Goal: Task Accomplishment & Management: Use online tool/utility

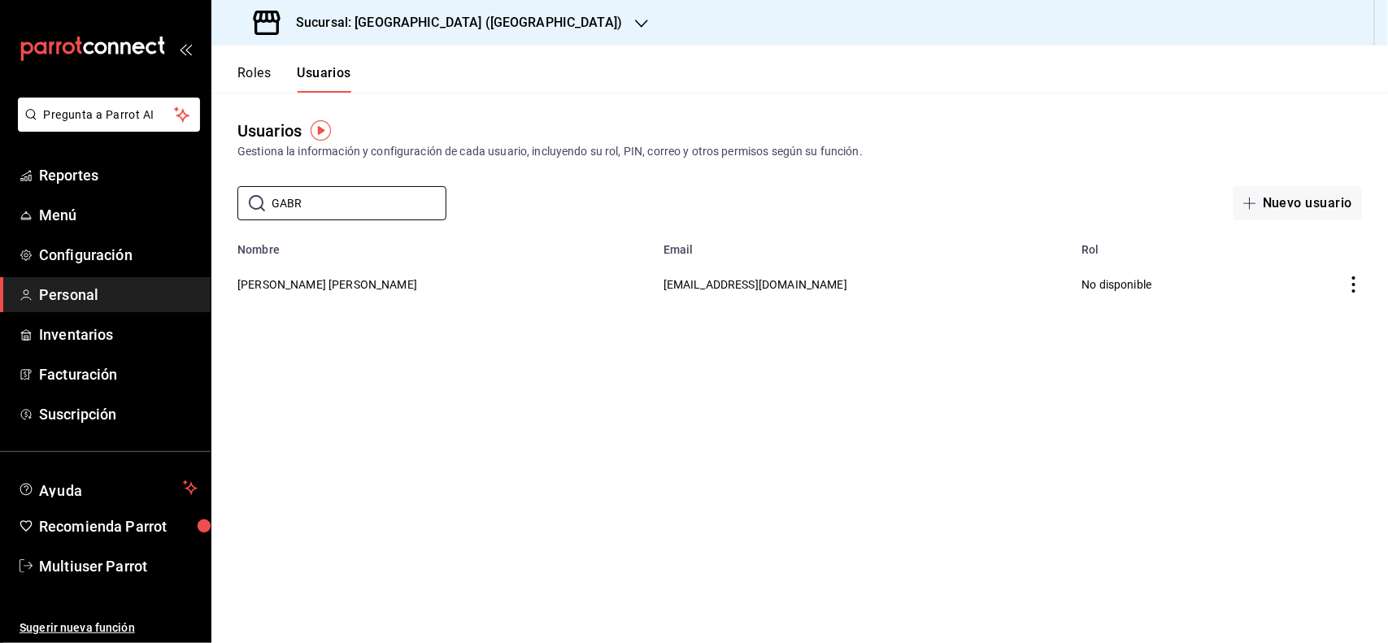
click at [457, 10] on div "Sucursal: [GEOGRAPHIC_DATA] ([GEOGRAPHIC_DATA])" at bounding box center [439, 23] width 430 height 46
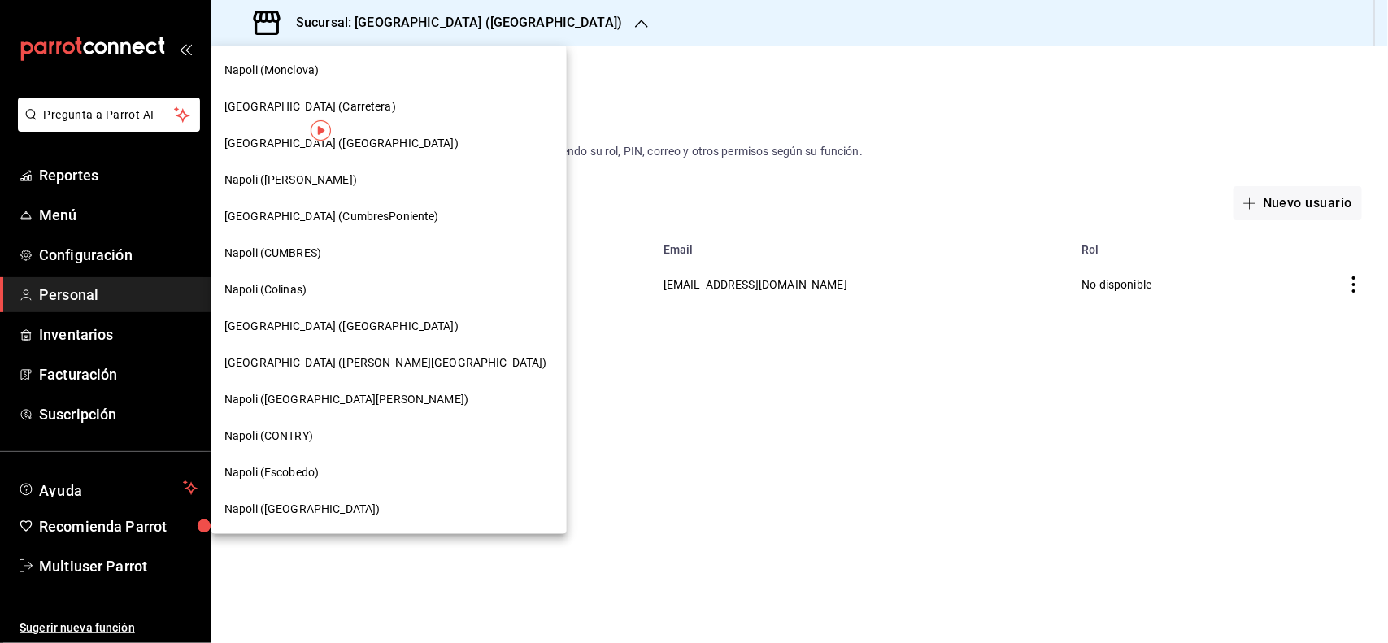
click at [285, 293] on span "Napoli (Colinas)" at bounding box center [265, 289] width 82 height 17
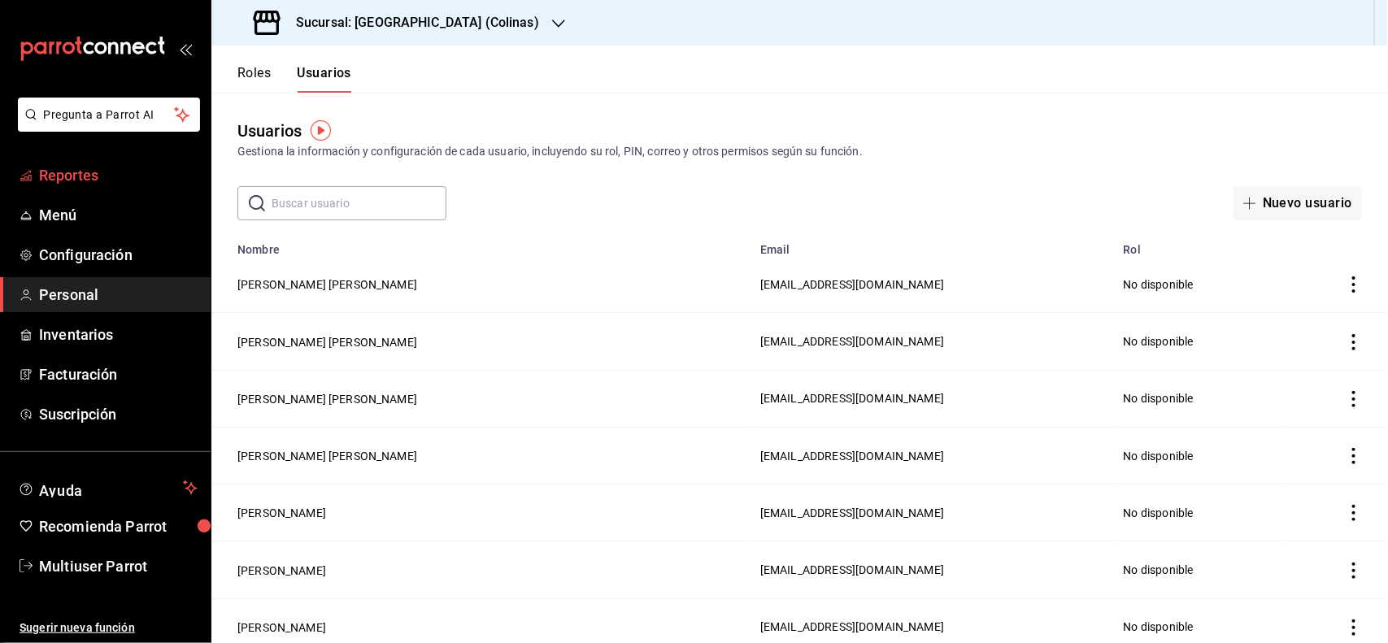
click at [75, 179] on span "Reportes" at bounding box center [118, 175] width 159 height 22
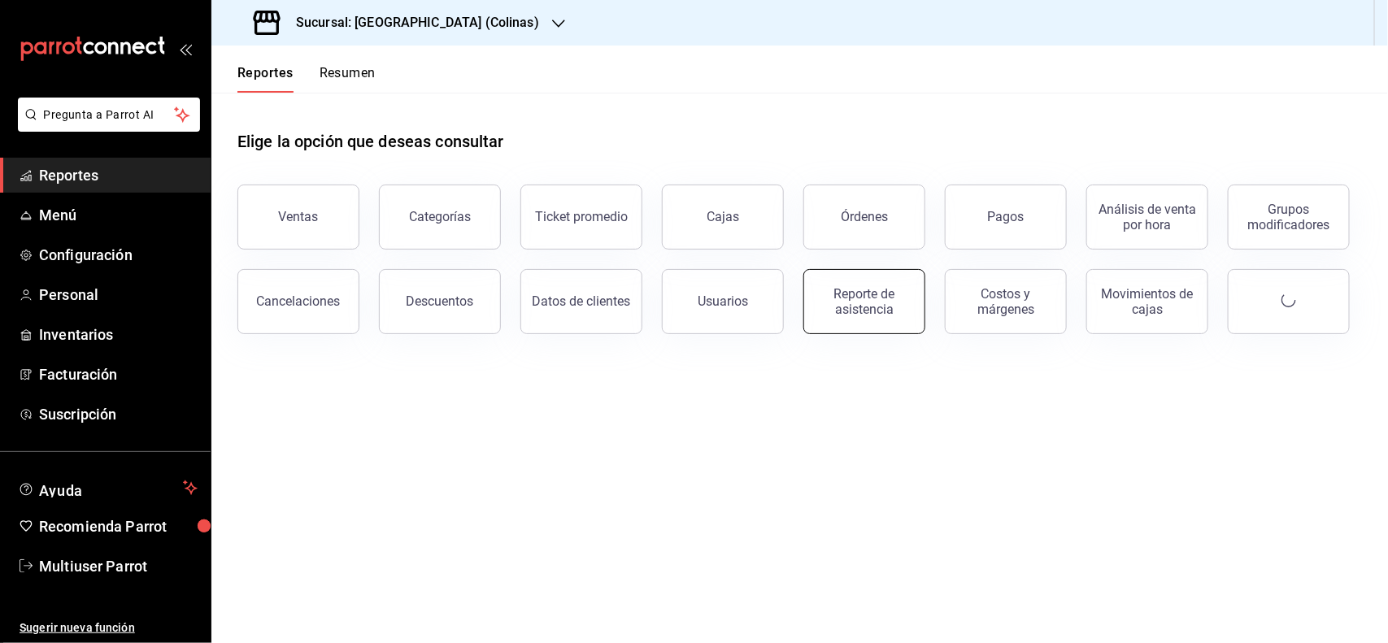
click at [913, 299] on button "Reporte de asistencia" at bounding box center [865, 301] width 122 height 65
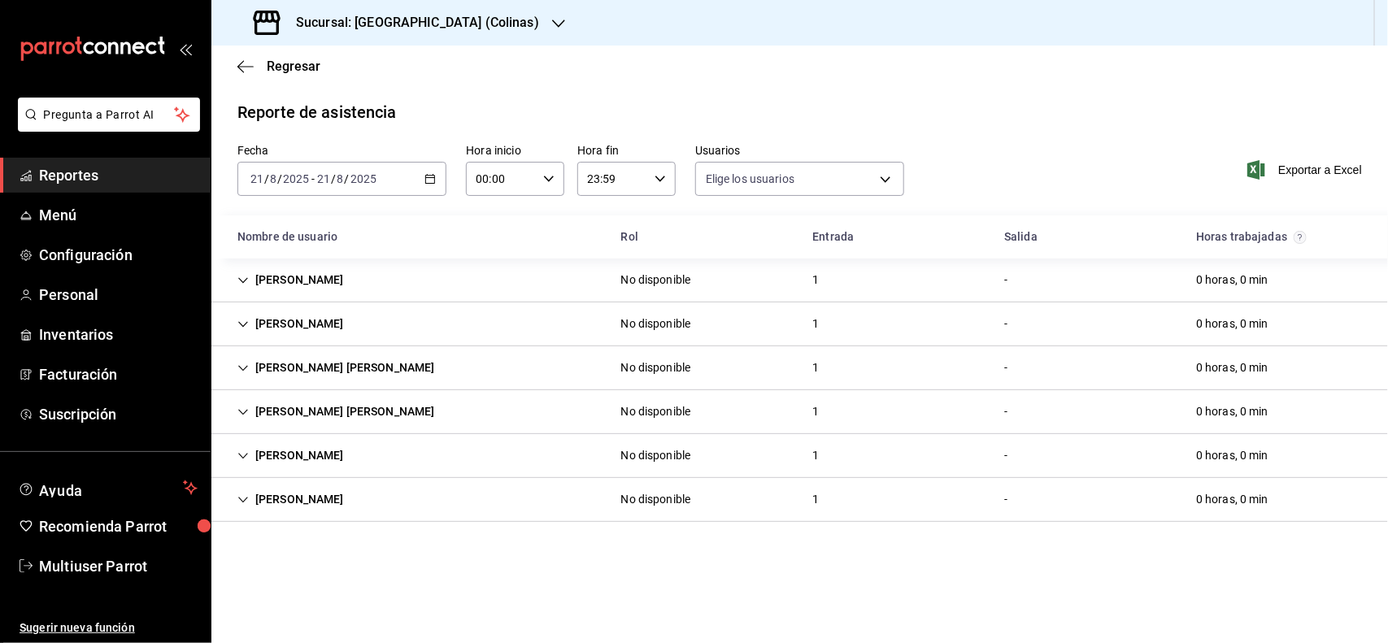
type input "b6226d60-c04f-4402-95fb-db08ea136f4e,5d6f911a-de2b-4beb-a382-33cb6516ab1e,f0322…"
click at [436, 183] on div "[DATE] [DATE] - [DATE] [DATE]" at bounding box center [342, 179] width 209 height 34
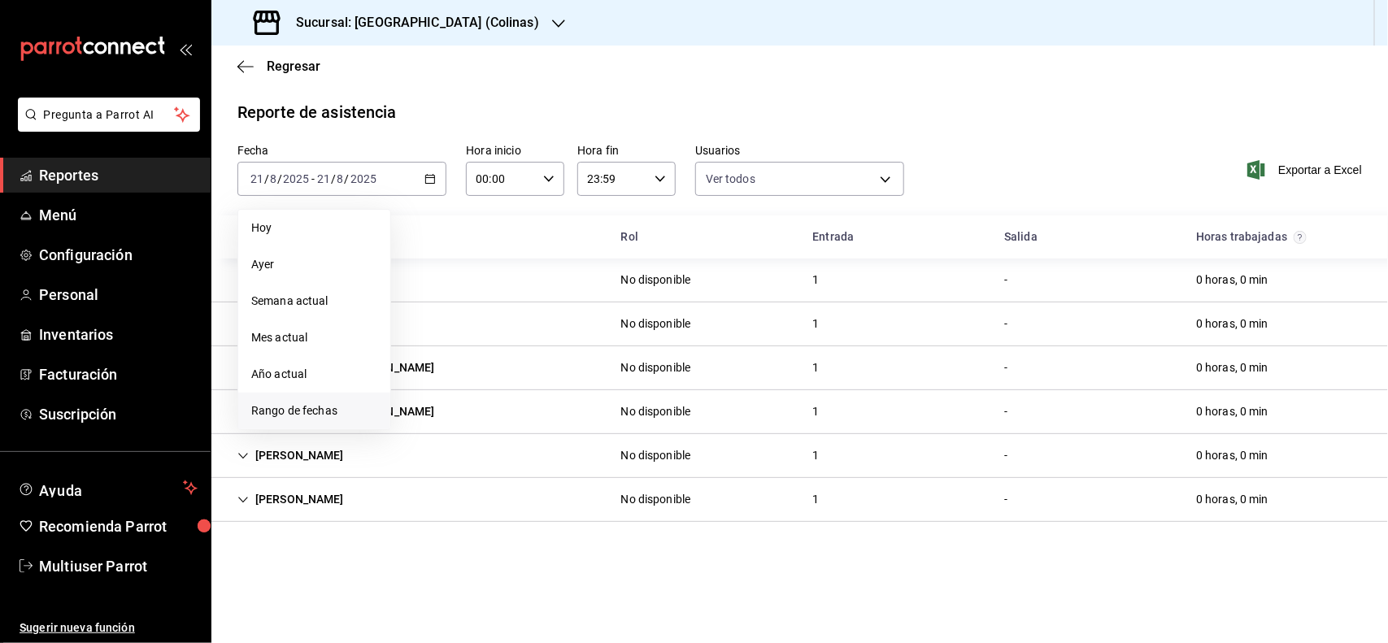
click at [305, 415] on span "Rango de fechas" at bounding box center [314, 411] width 126 height 17
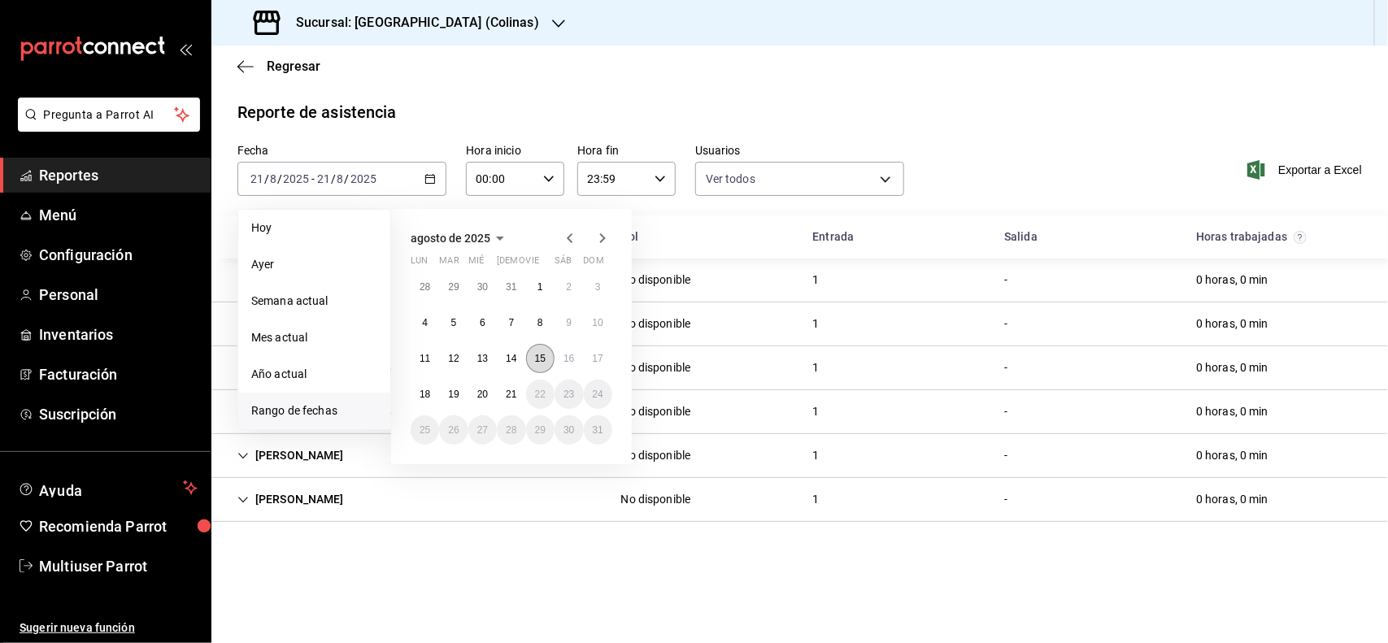
click at [553, 355] on button "15" at bounding box center [540, 358] width 28 height 29
click at [508, 401] on button "21" at bounding box center [511, 394] width 28 height 29
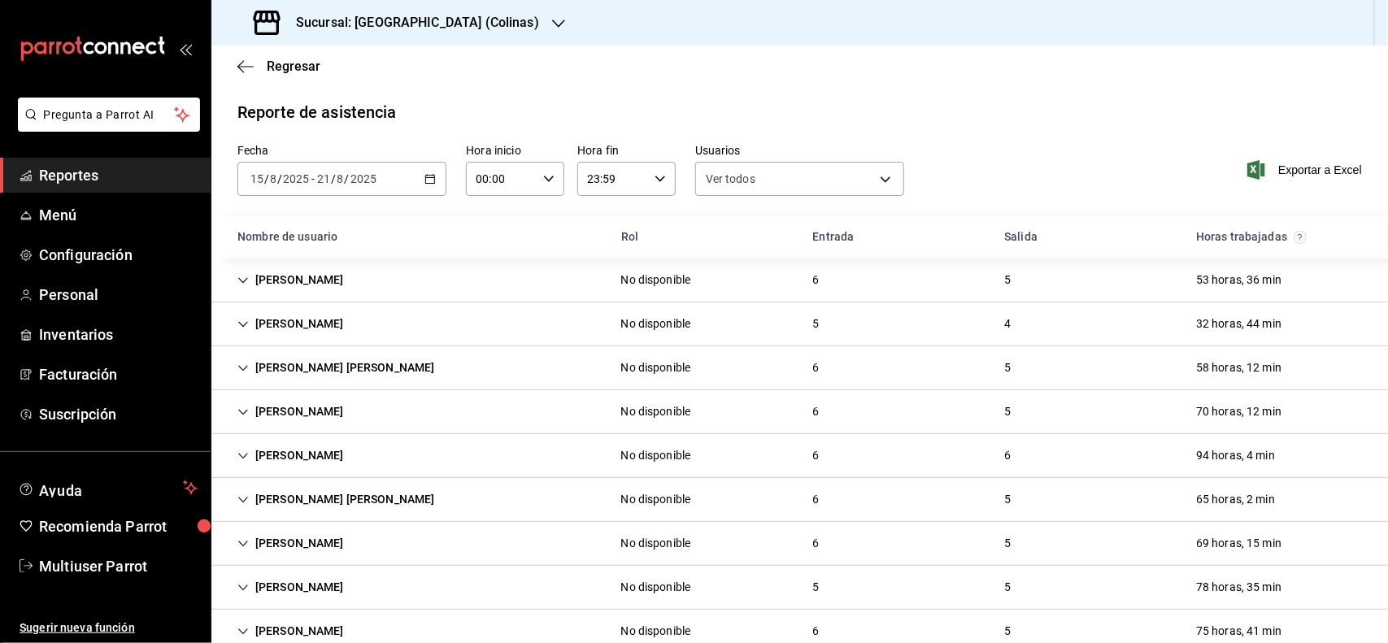
click at [283, 290] on div "[PERSON_NAME]" at bounding box center [290, 280] width 133 height 30
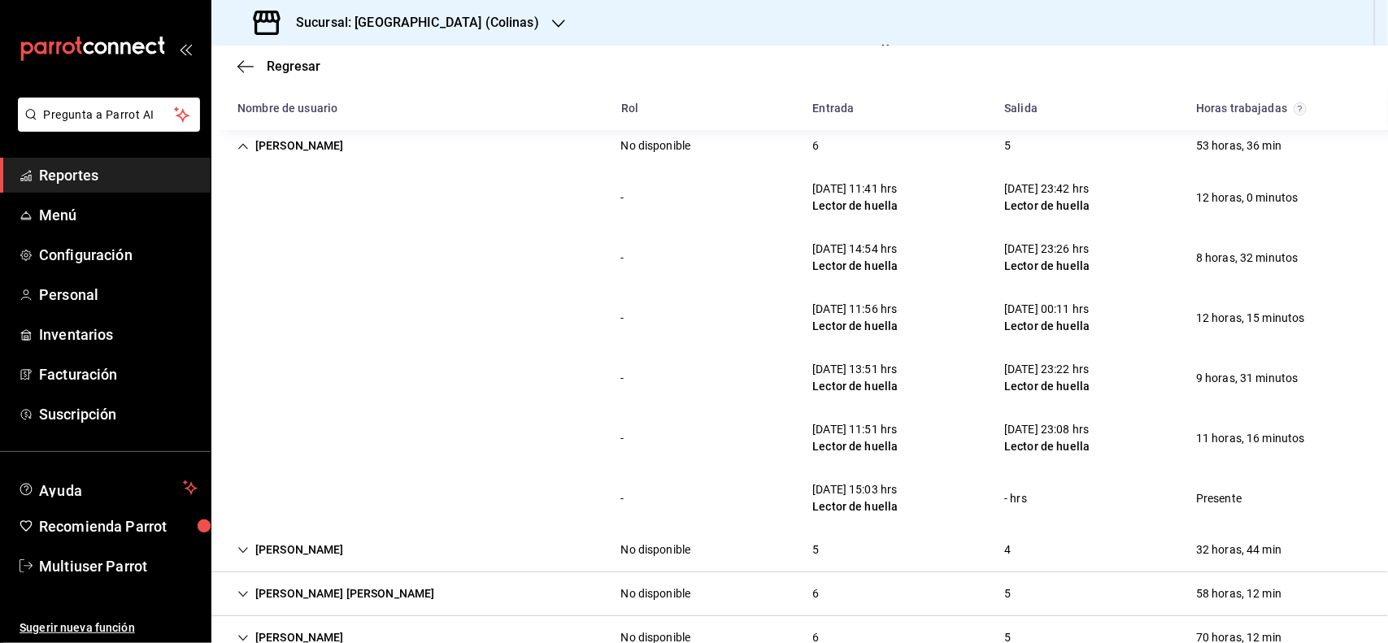
scroll to position [138, 0]
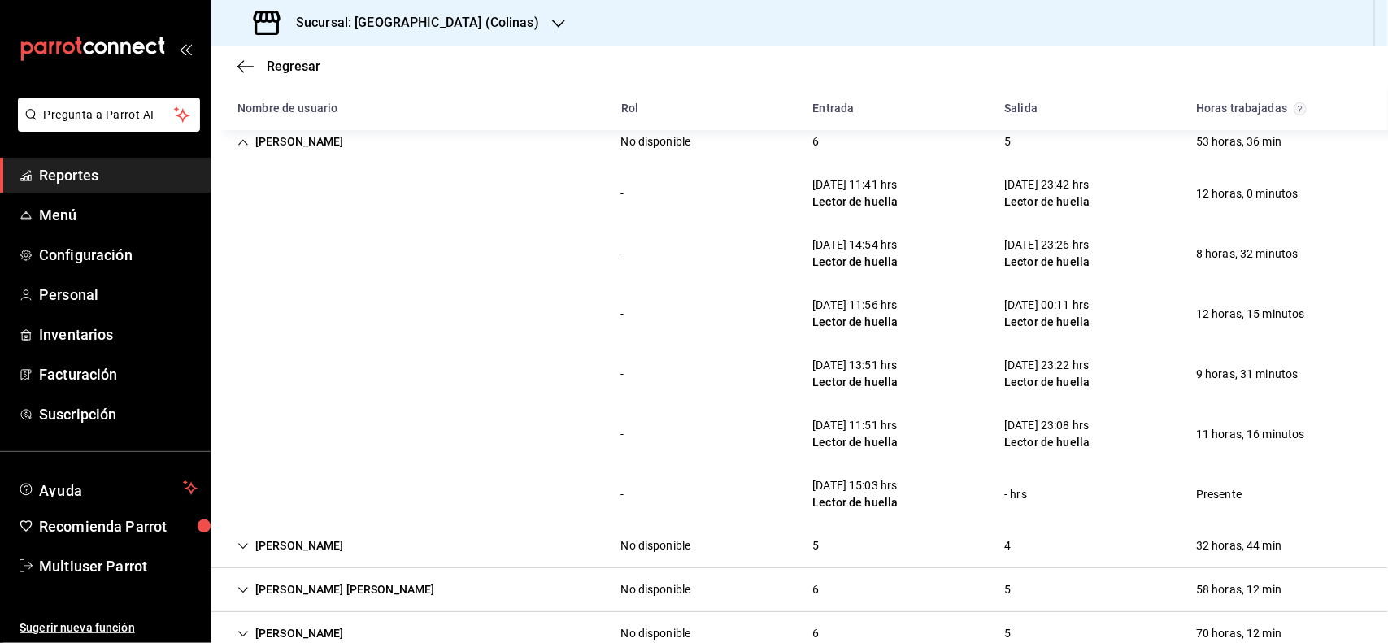
click at [289, 141] on div "[PERSON_NAME]" at bounding box center [290, 142] width 133 height 30
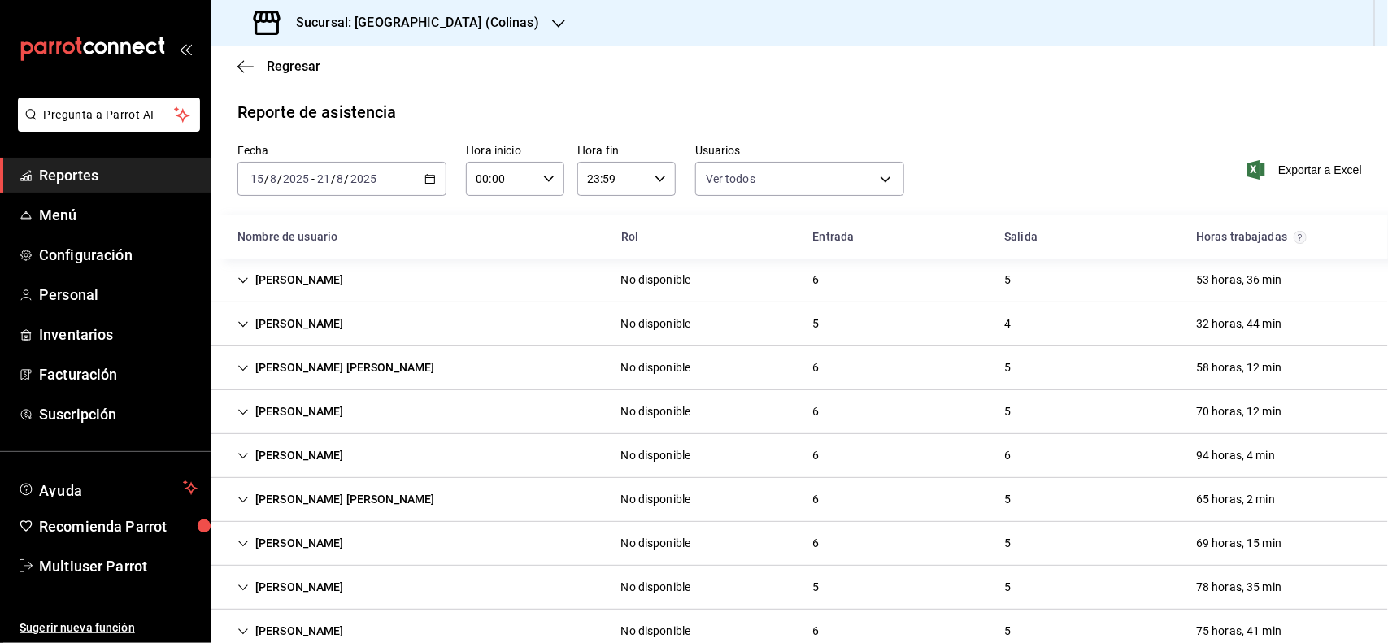
scroll to position [81, 0]
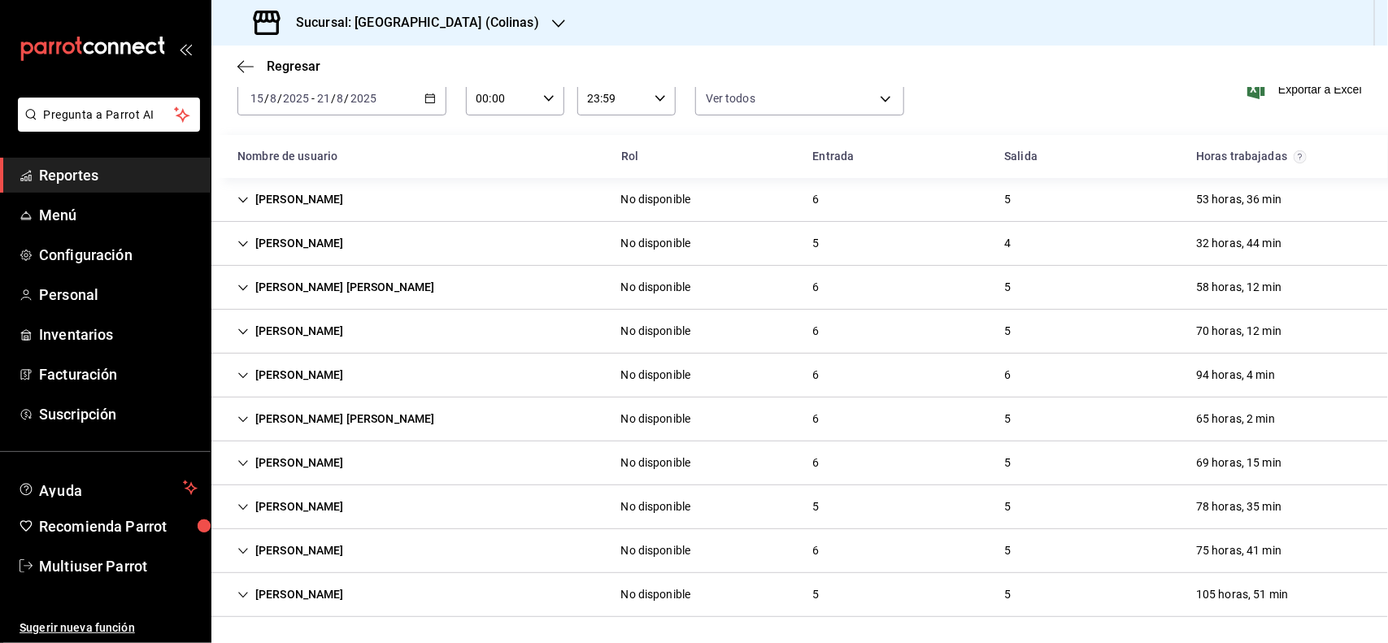
click at [388, 289] on div "[PERSON_NAME] [PERSON_NAME]" at bounding box center [336, 287] width 224 height 30
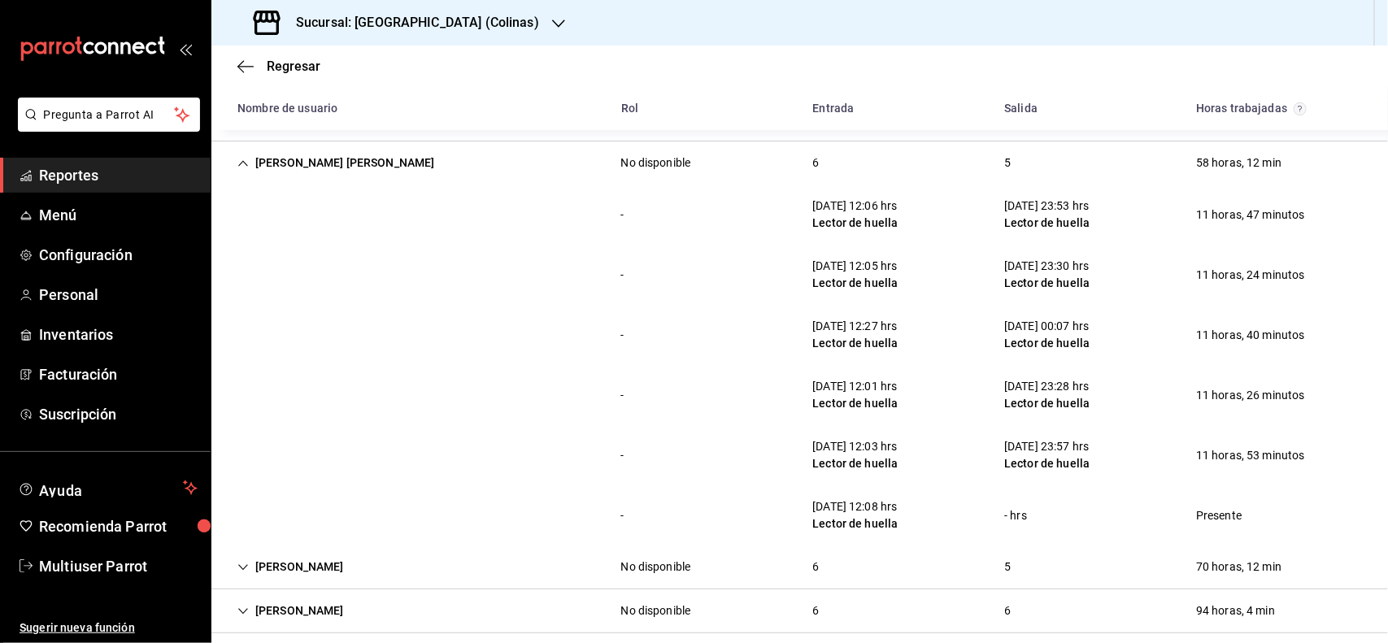
scroll to position [209, 0]
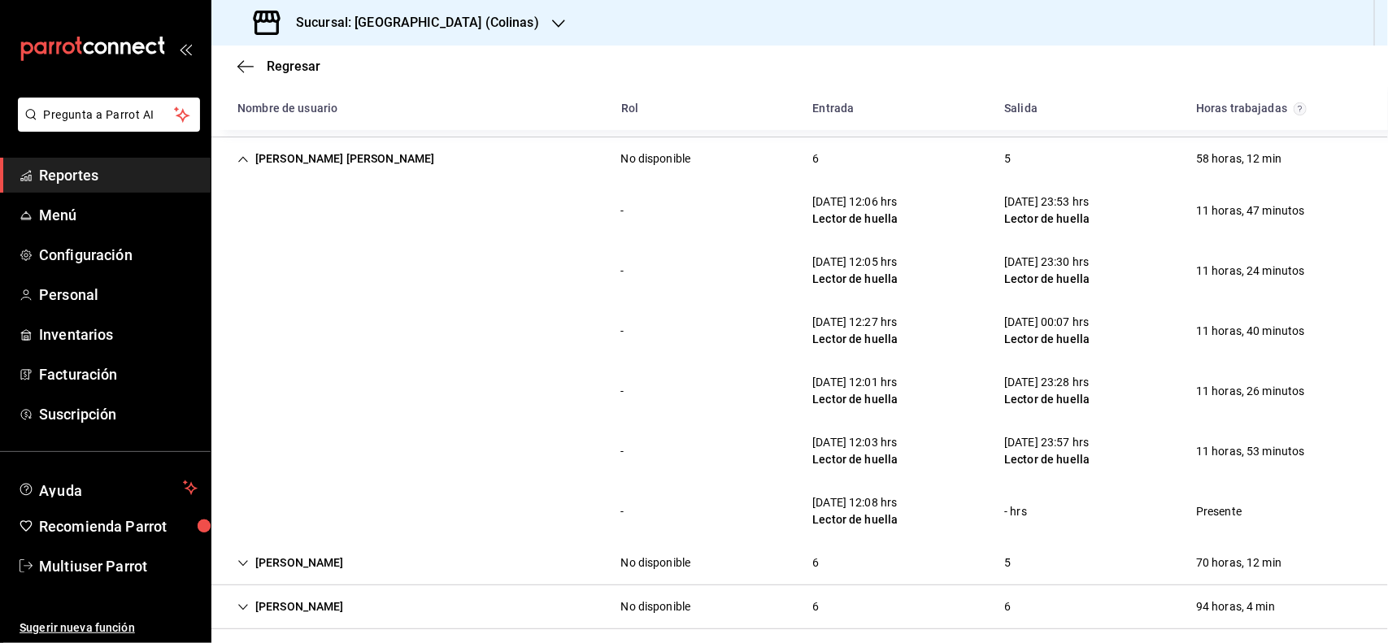
click at [312, 153] on div "[PERSON_NAME] [PERSON_NAME]" at bounding box center [336, 159] width 224 height 30
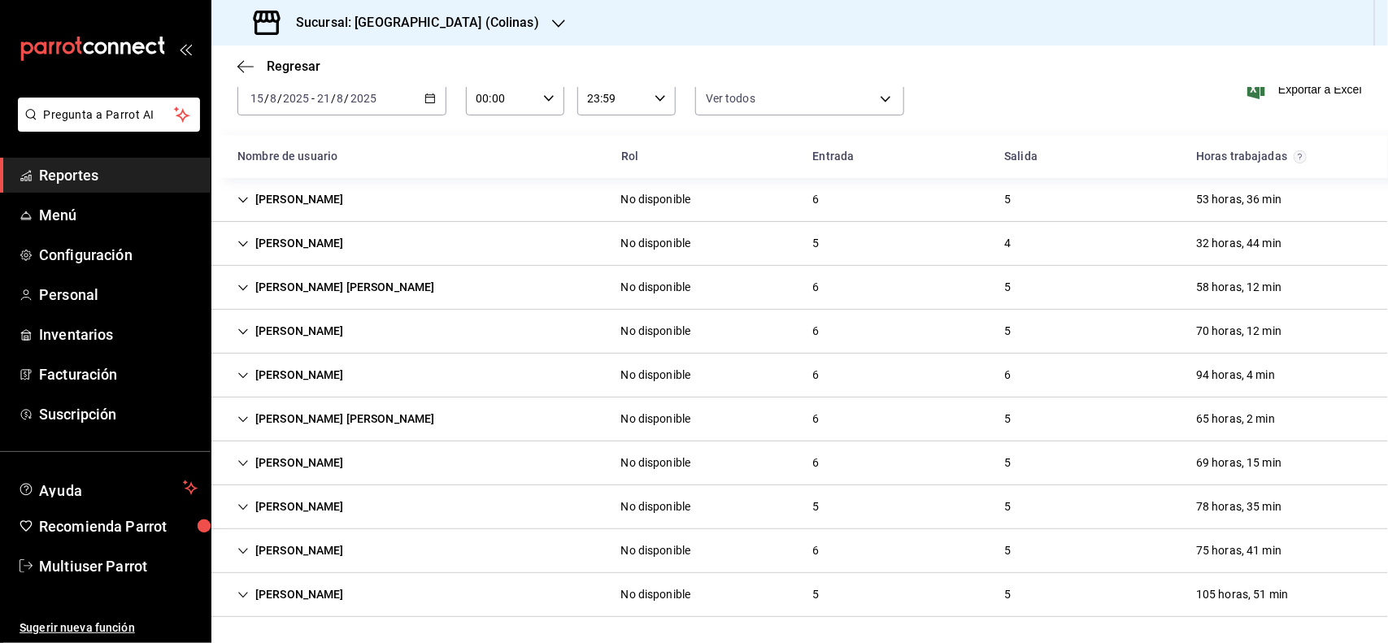
scroll to position [82, 0]
click at [306, 377] on div "[PERSON_NAME]" at bounding box center [290, 375] width 133 height 30
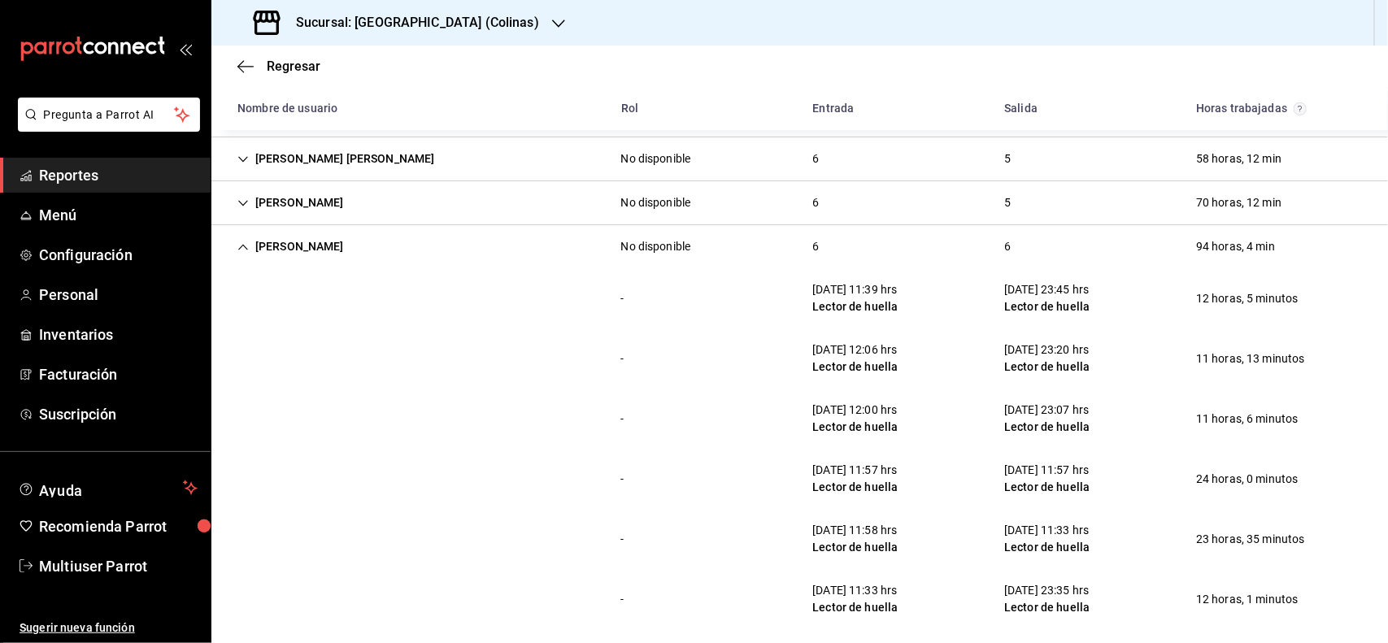
scroll to position [311, 0]
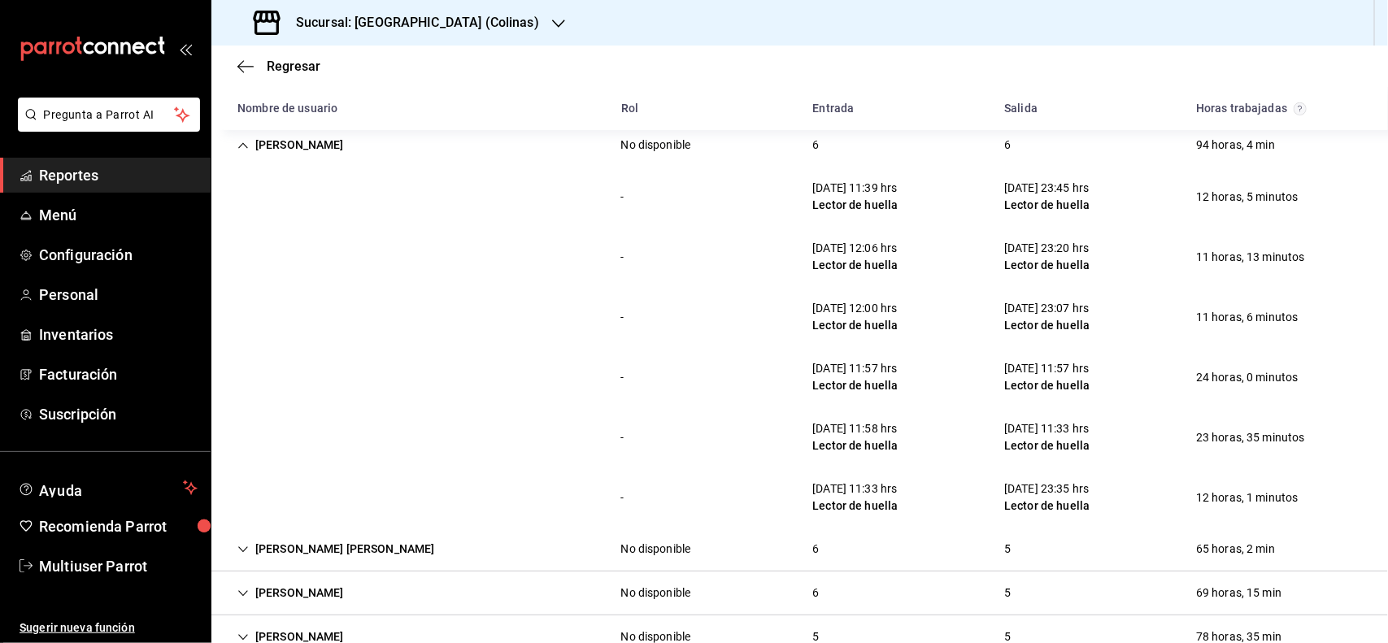
click at [357, 150] on div "[PERSON_NAME]" at bounding box center [290, 145] width 133 height 30
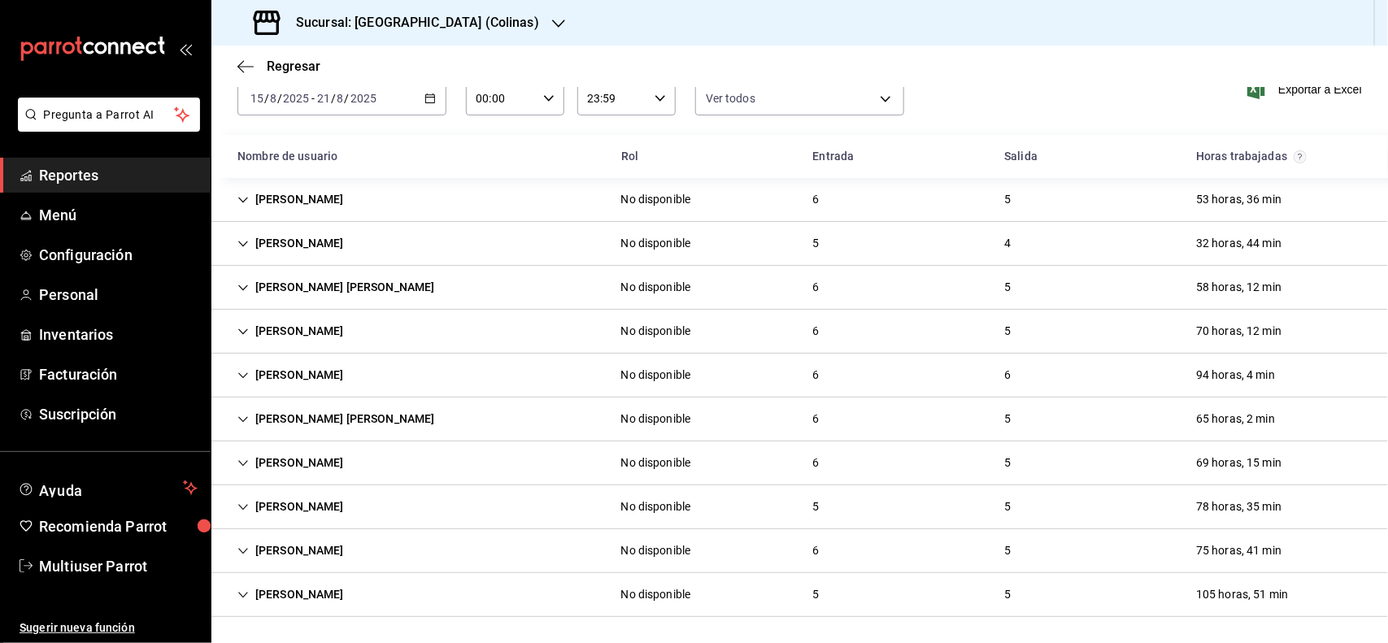
scroll to position [82, 0]
click at [301, 316] on div "[PERSON_NAME]" at bounding box center [290, 331] width 133 height 30
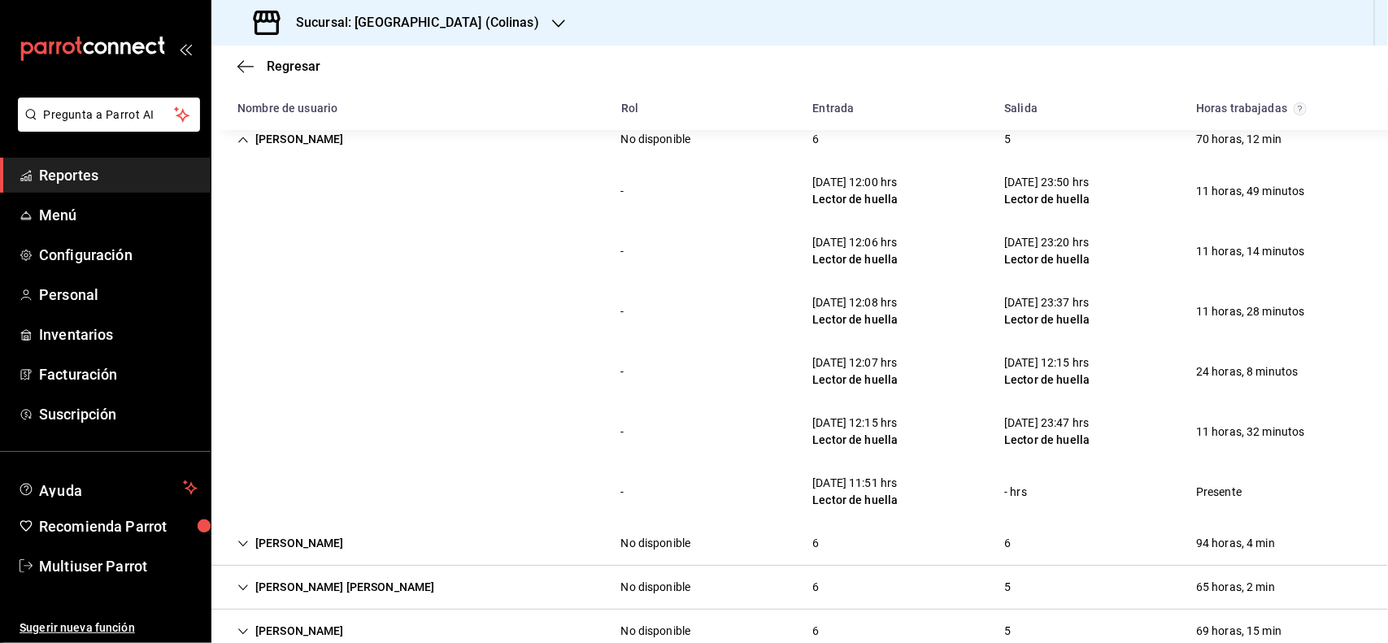
scroll to position [263, 0]
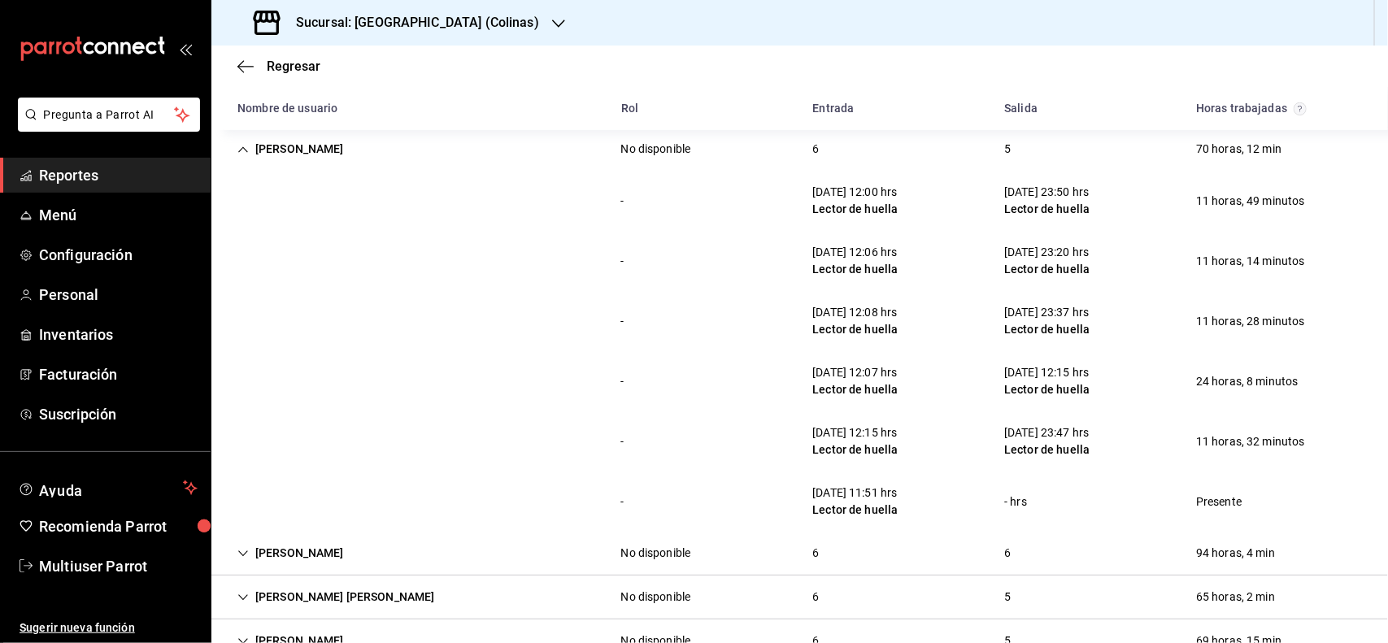
click at [298, 138] on div "[PERSON_NAME]" at bounding box center [290, 149] width 133 height 30
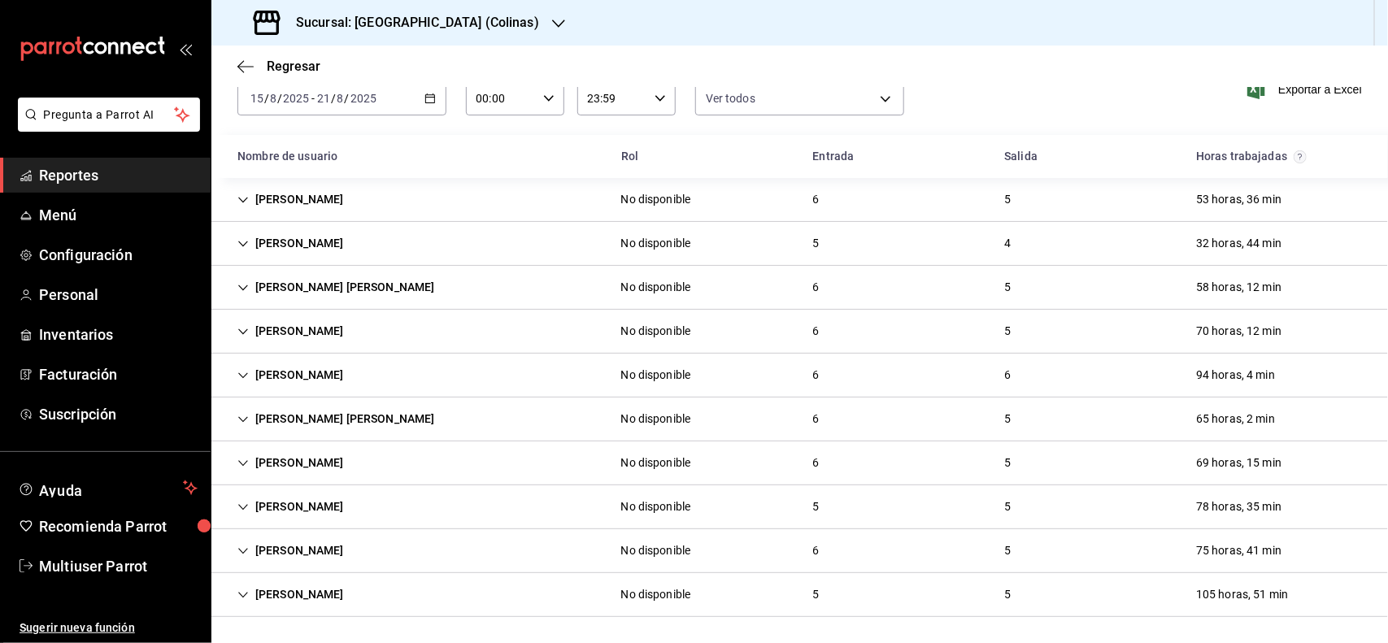
scroll to position [81, 0]
click at [357, 458] on div "[PERSON_NAME]" at bounding box center [290, 463] width 133 height 30
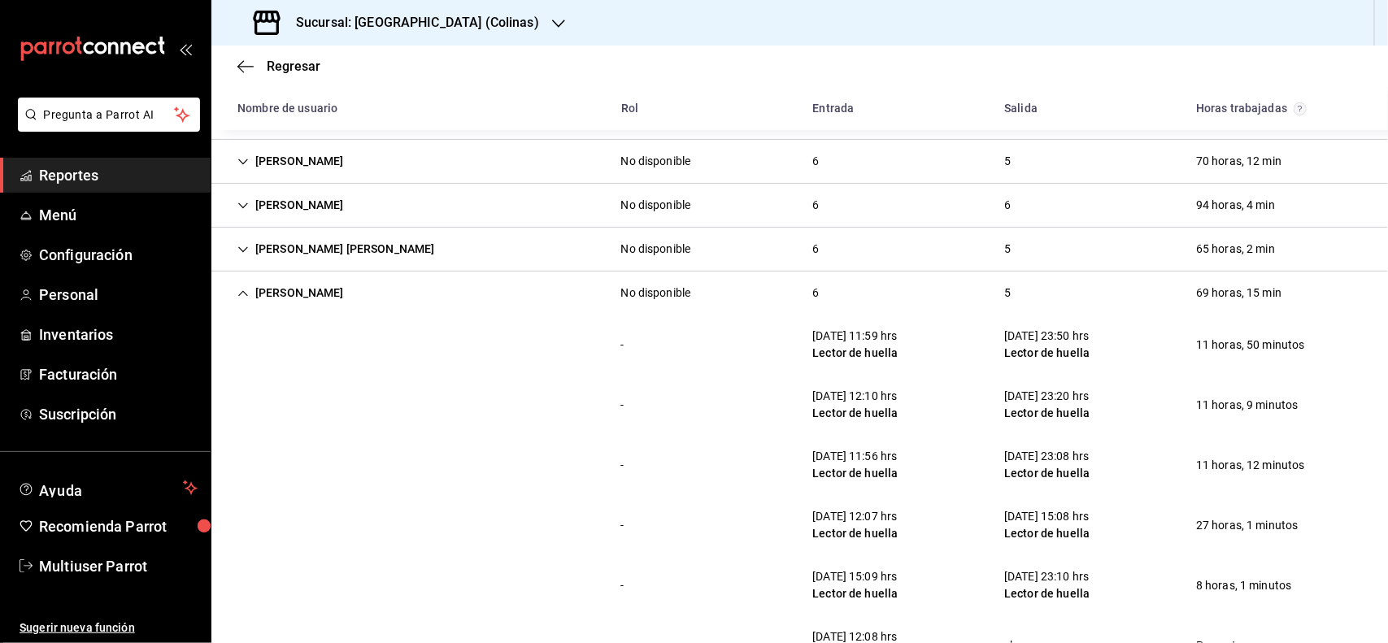
scroll to position [377, 0]
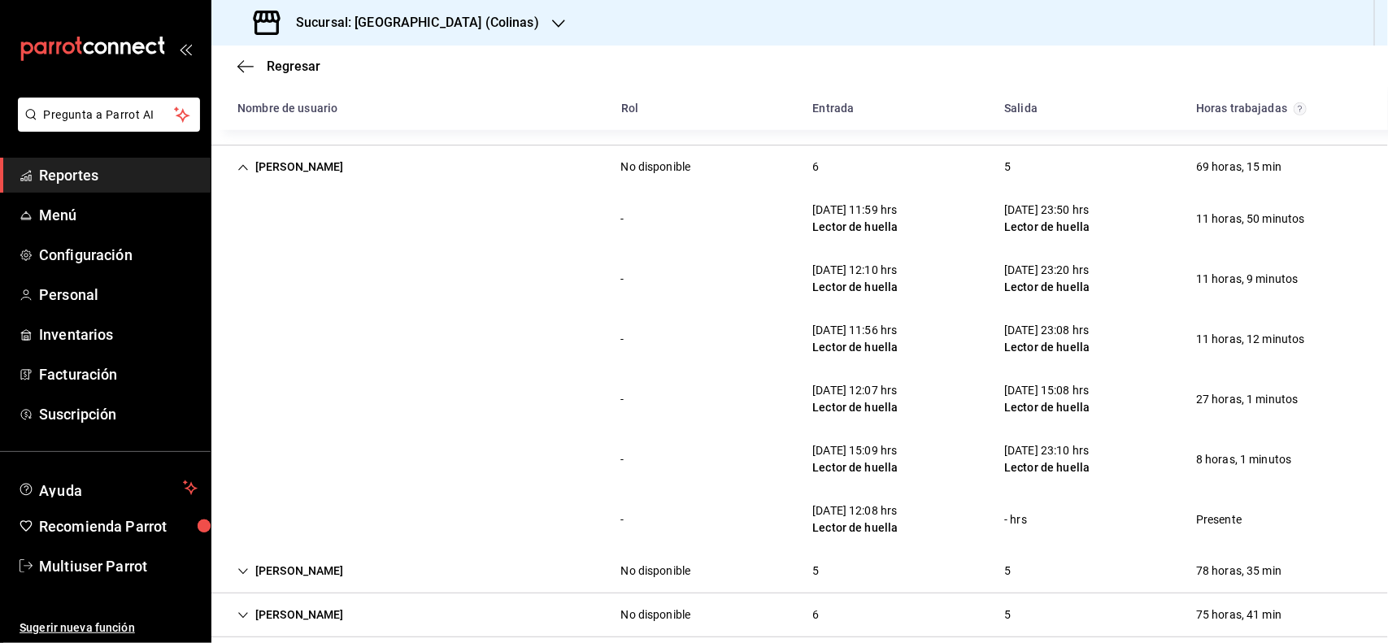
click at [237, 168] on div "[PERSON_NAME]" at bounding box center [290, 167] width 133 height 30
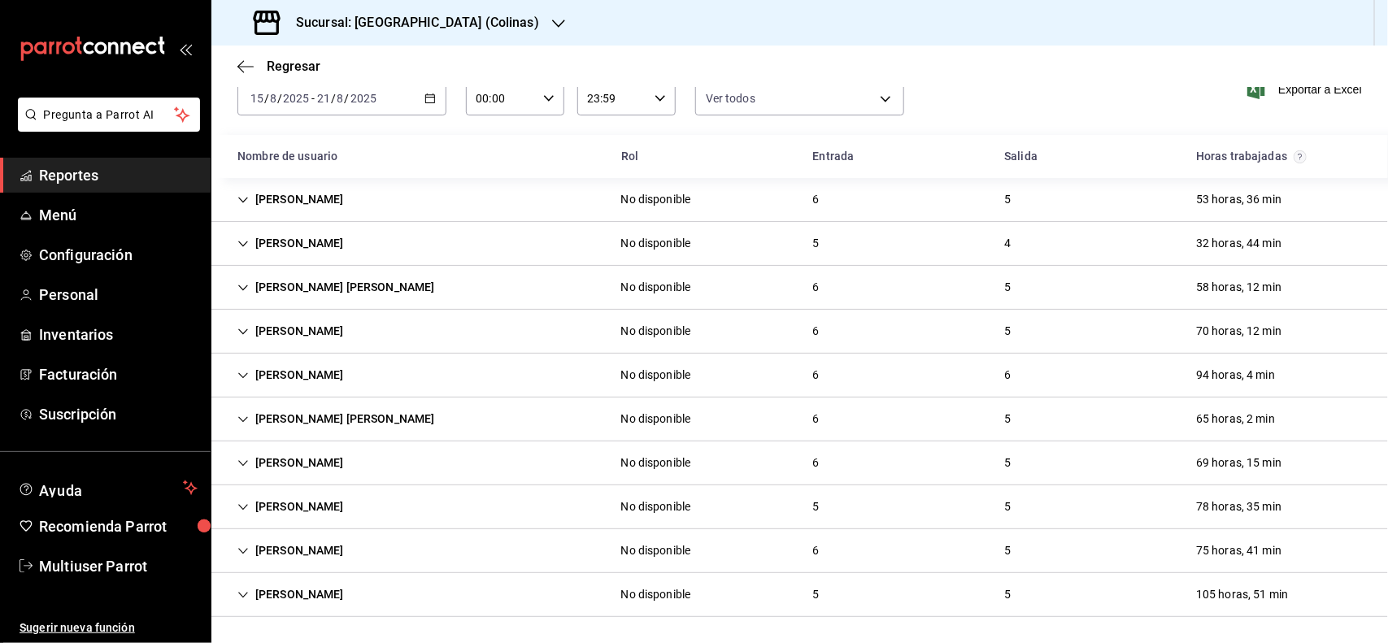
scroll to position [82, 0]
click at [299, 559] on div "[PERSON_NAME]" at bounding box center [290, 551] width 133 height 30
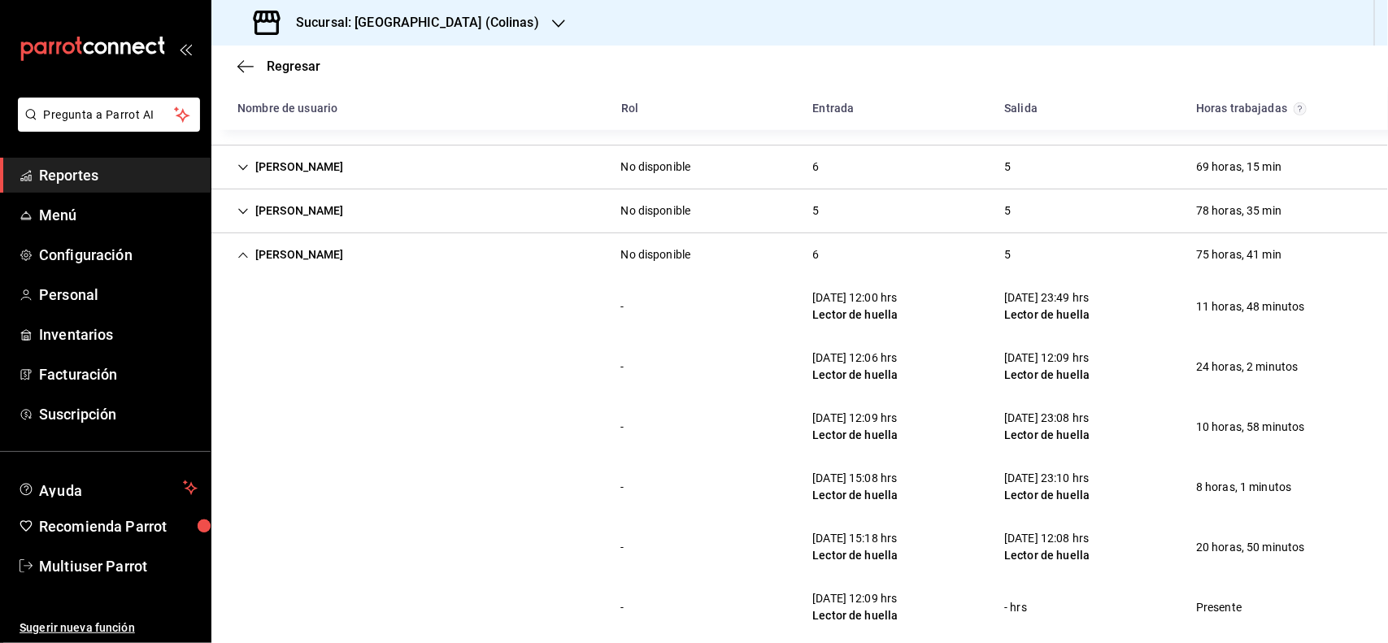
scroll to position [441, 0]
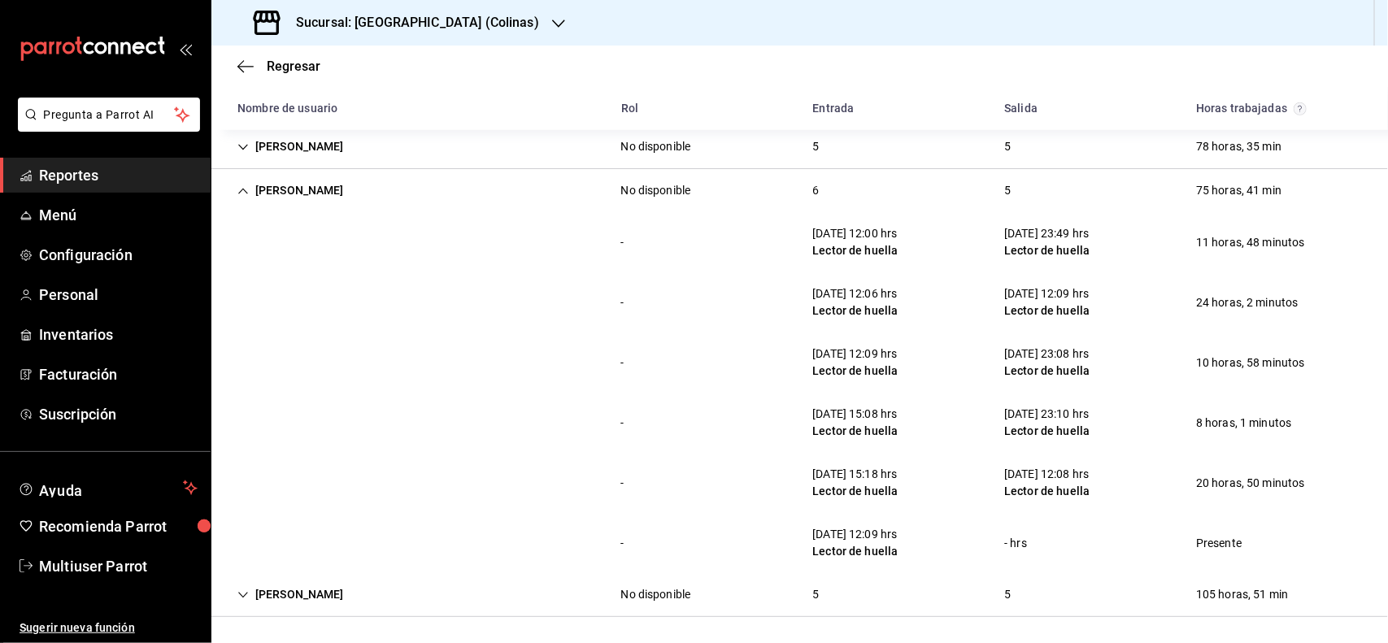
click at [342, 187] on div "[PERSON_NAME]" at bounding box center [290, 191] width 133 height 30
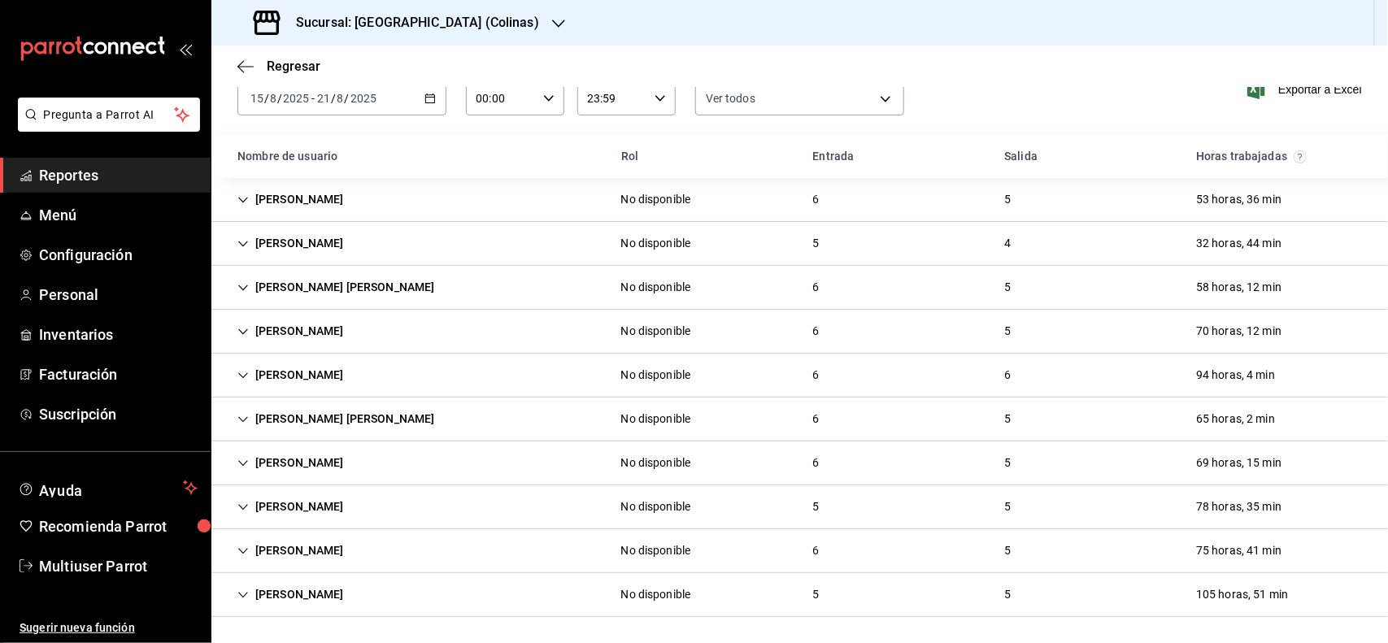
scroll to position [82, 0]
click at [321, 517] on div "[PERSON_NAME]" at bounding box center [290, 507] width 133 height 30
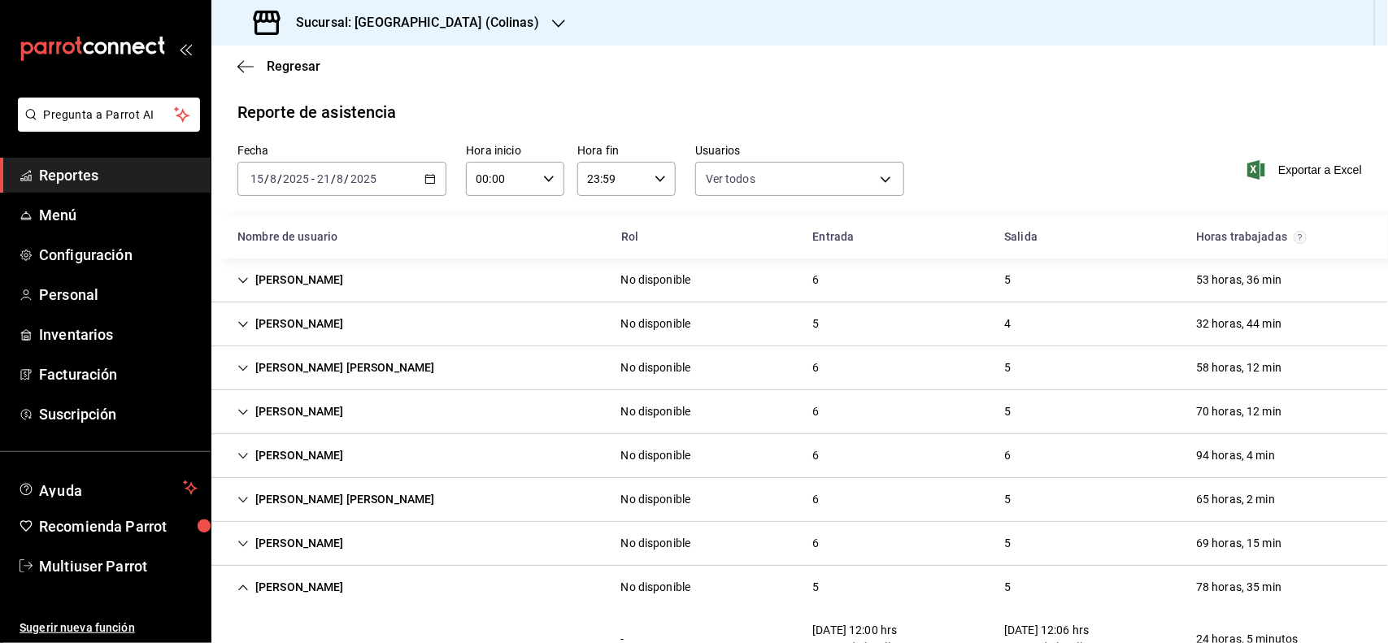
scroll to position [203, 0]
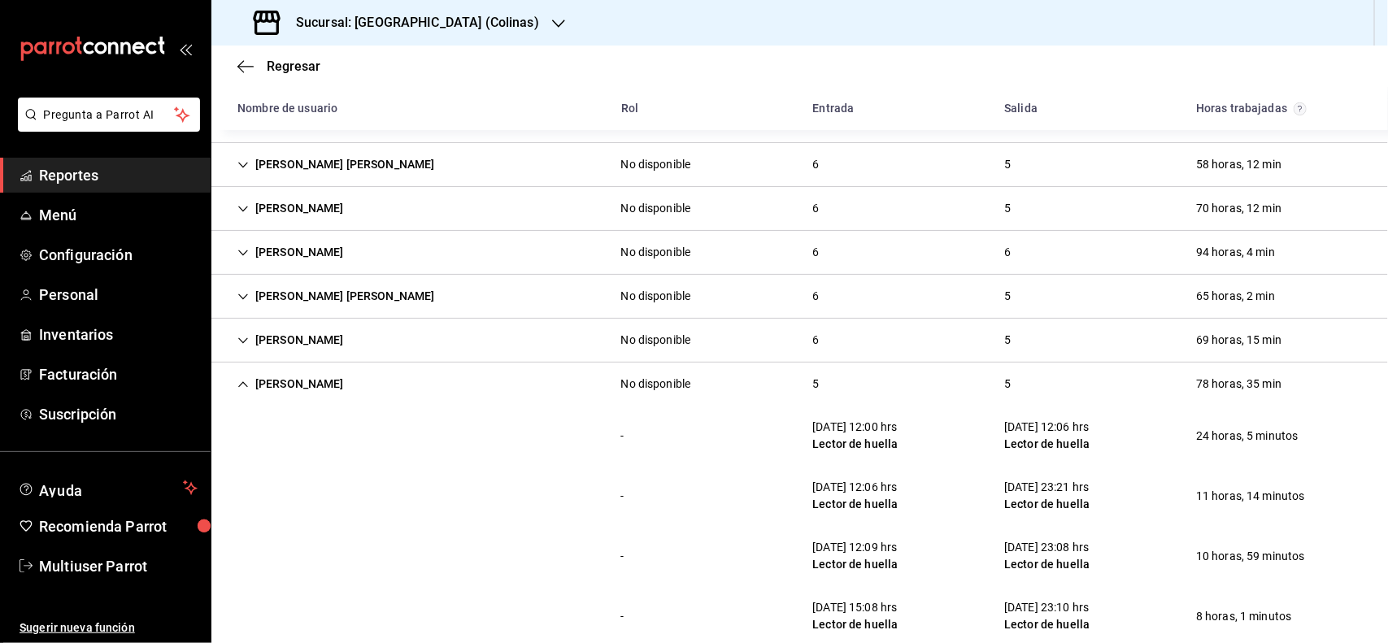
click at [290, 393] on div "[PERSON_NAME]" at bounding box center [290, 384] width 133 height 30
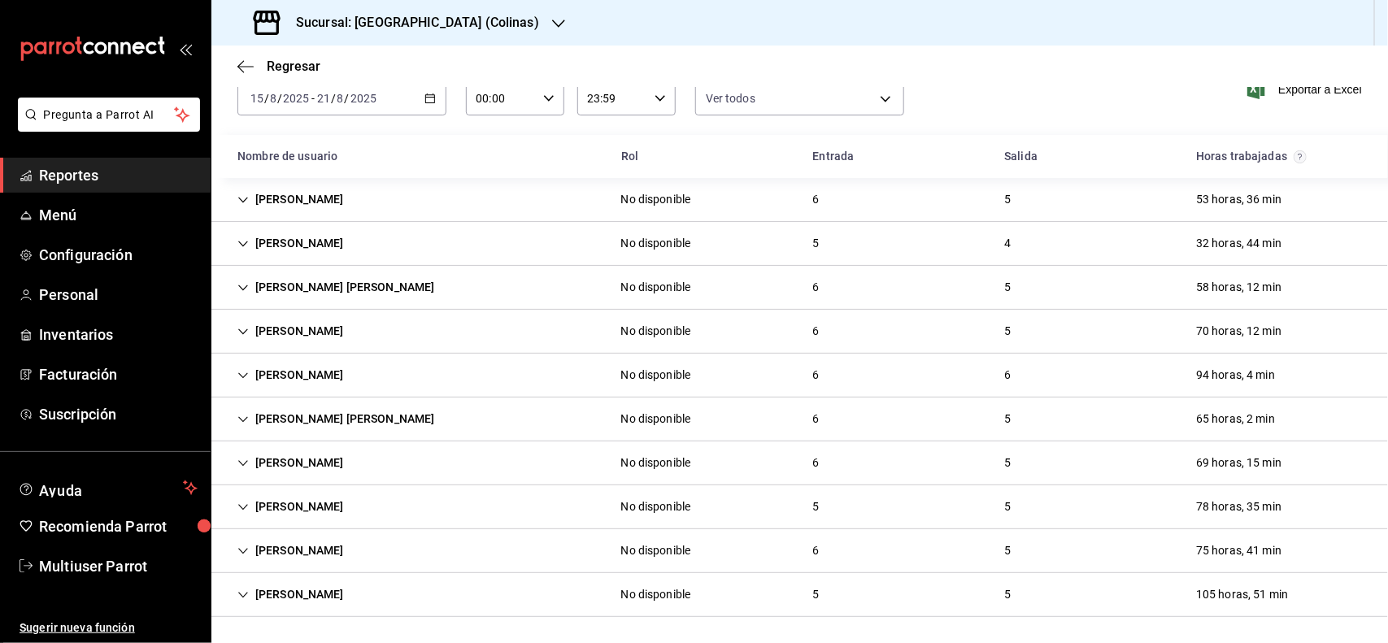
scroll to position [82, 0]
click at [319, 586] on div "[PERSON_NAME]" at bounding box center [290, 595] width 133 height 30
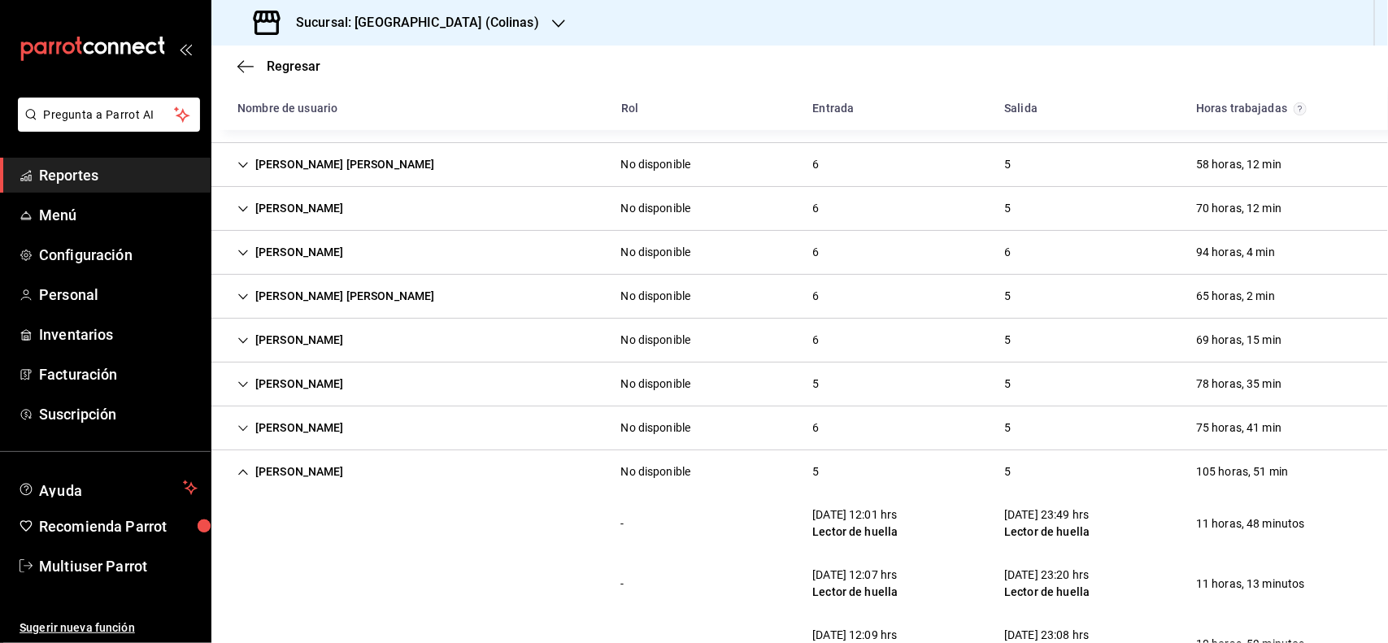
scroll to position [381, 0]
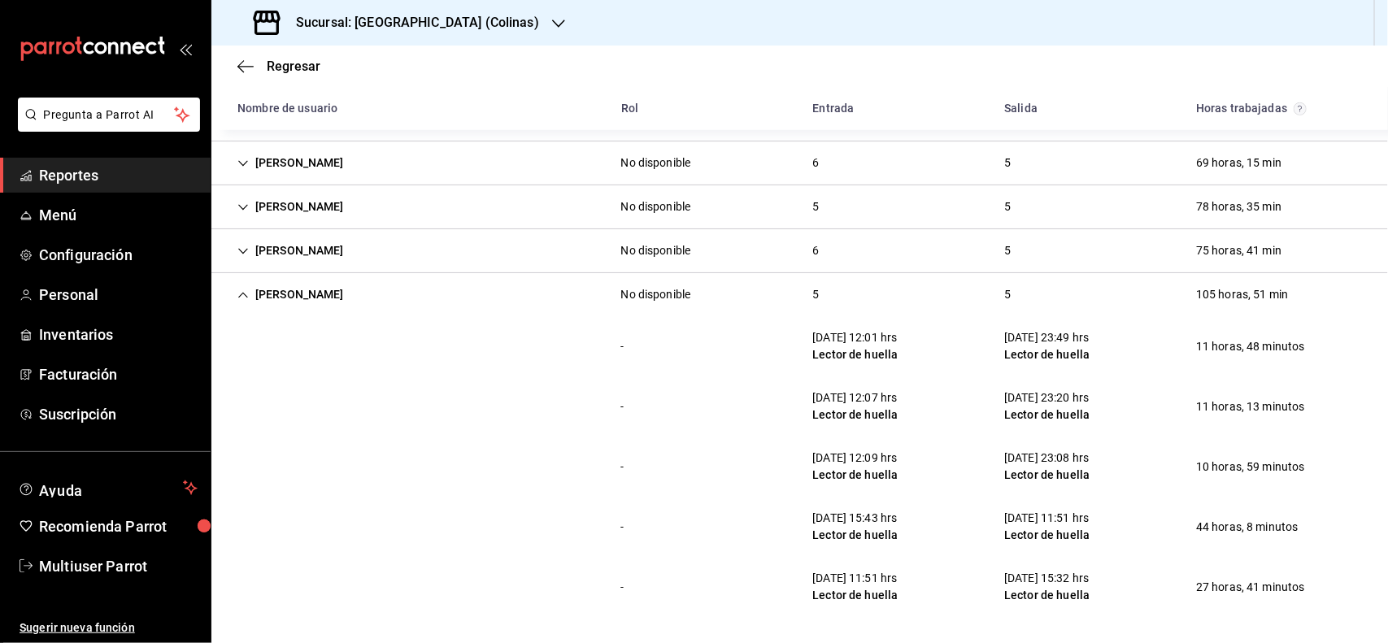
click at [317, 301] on div "[PERSON_NAME]" at bounding box center [290, 295] width 133 height 30
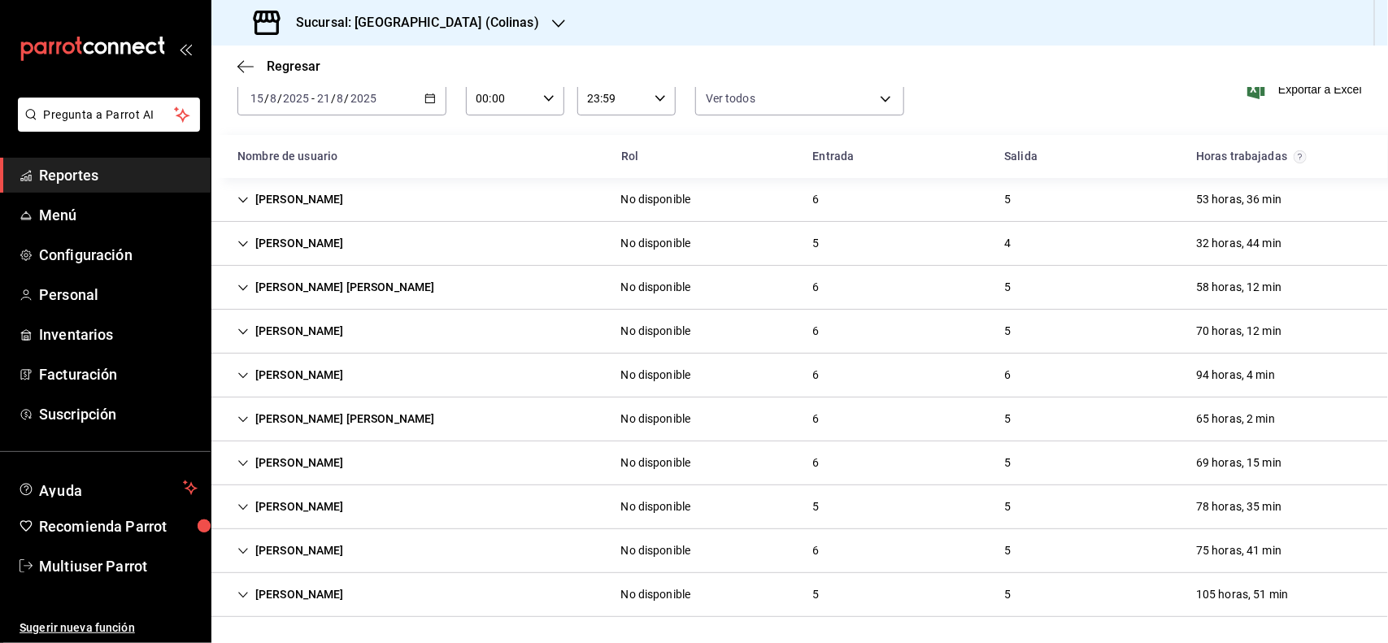
scroll to position [82, 0]
click at [344, 415] on div "[PERSON_NAME] [PERSON_NAME]" at bounding box center [336, 419] width 224 height 30
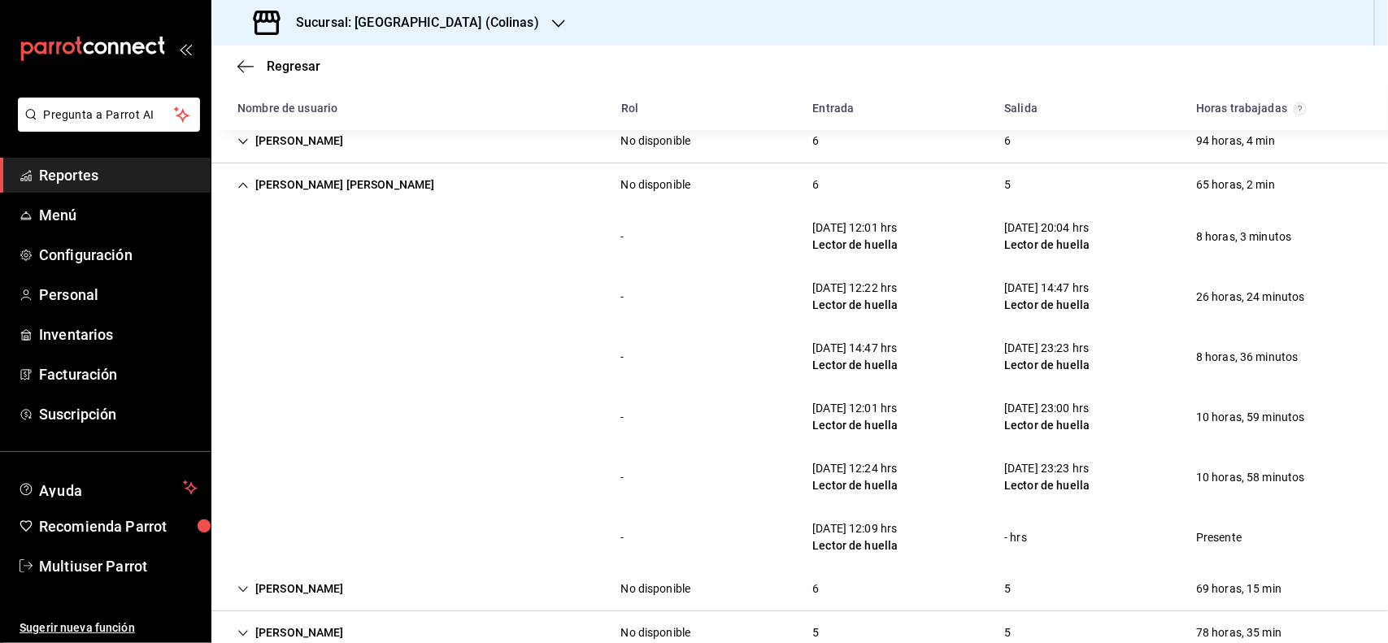
scroll to position [347, 0]
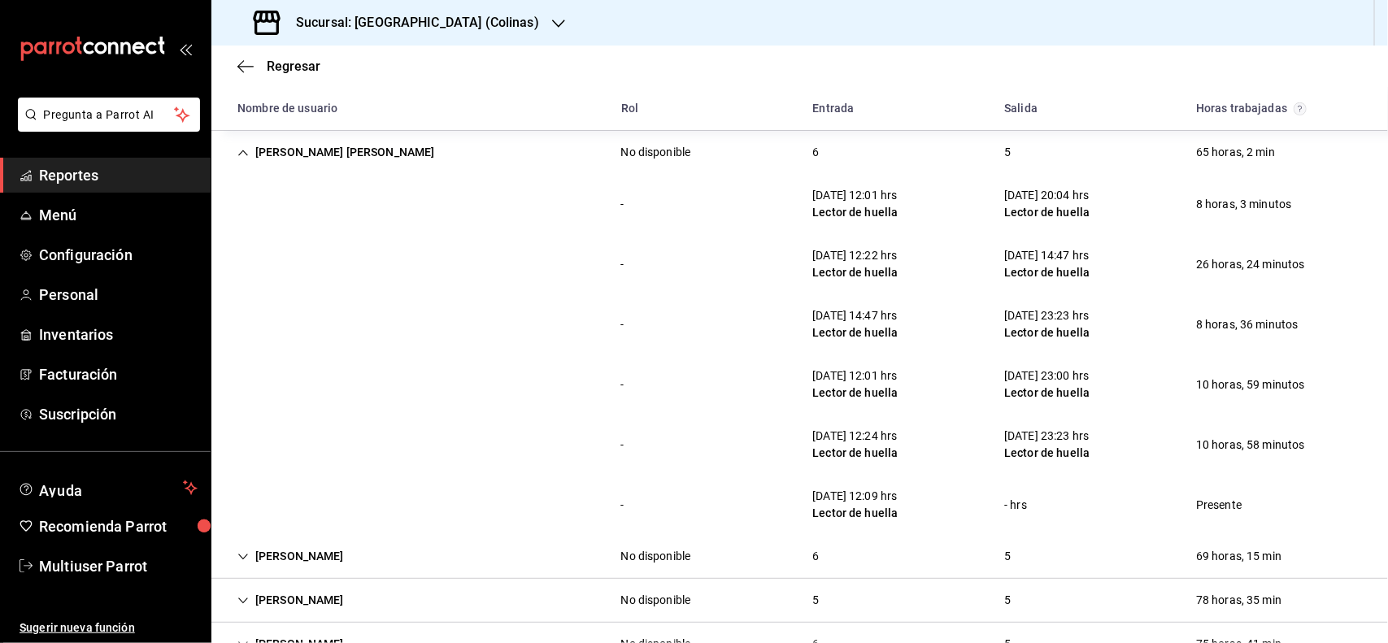
click at [299, 156] on div "[PERSON_NAME] [PERSON_NAME]" at bounding box center [336, 152] width 224 height 30
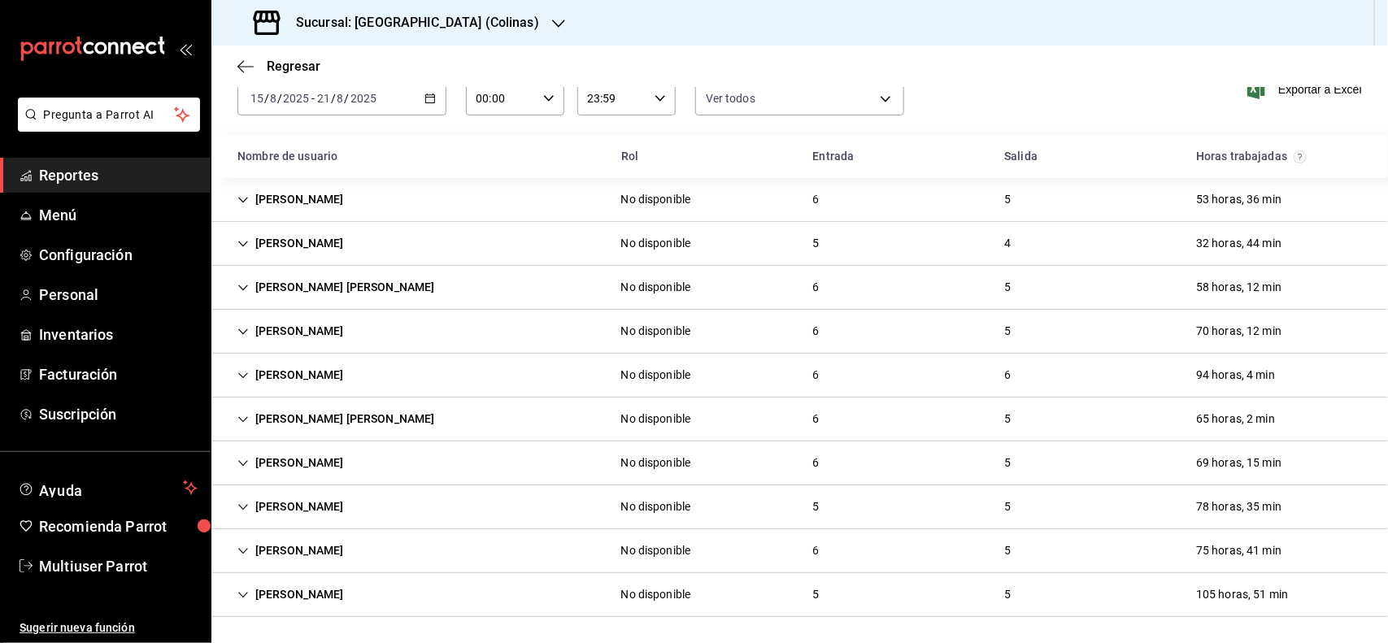
scroll to position [82, 0]
click at [321, 233] on div "[PERSON_NAME]" at bounding box center [290, 244] width 133 height 30
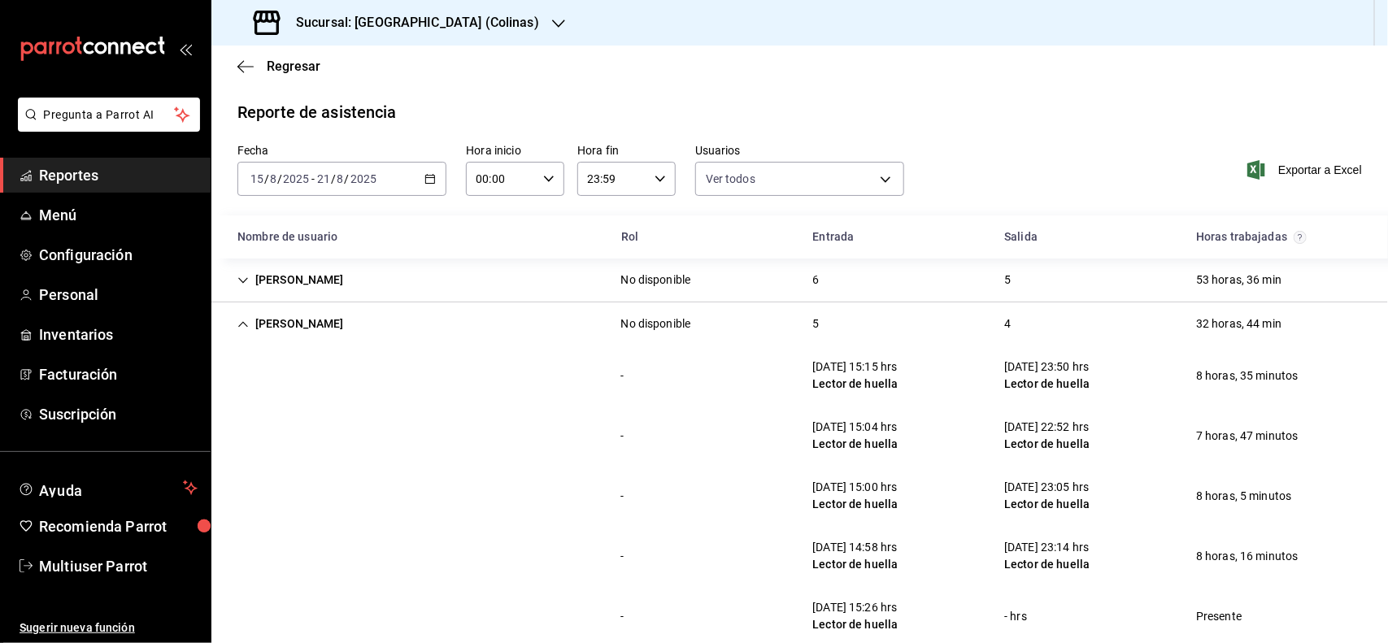
scroll to position [102, 0]
